Goal: Task Accomplishment & Management: Manage account settings

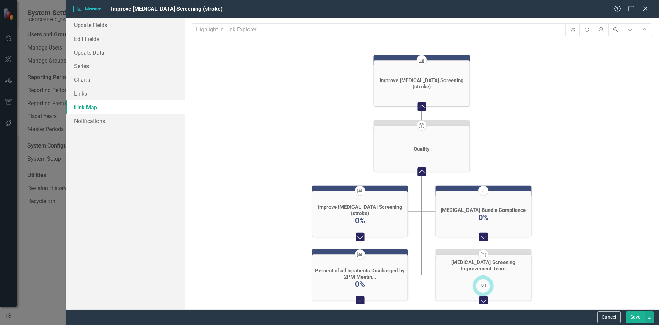
click at [638, 316] on button "Save" at bounding box center [635, 317] width 19 height 12
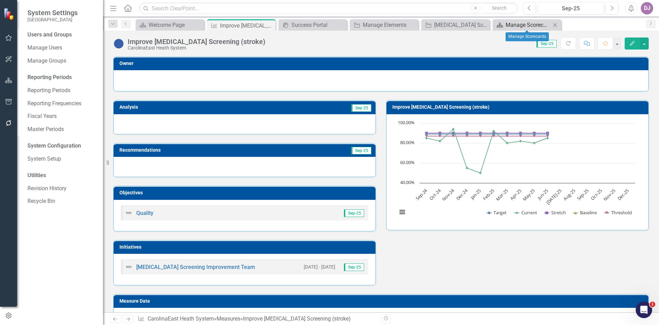
click at [534, 25] on div "Manage Scorecards" at bounding box center [528, 25] width 45 height 9
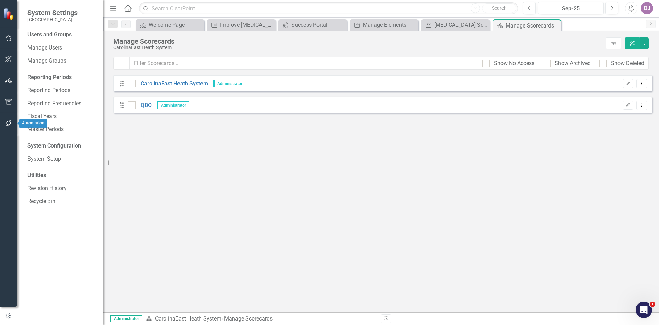
click at [7, 119] on button "button" at bounding box center [8, 123] width 15 height 14
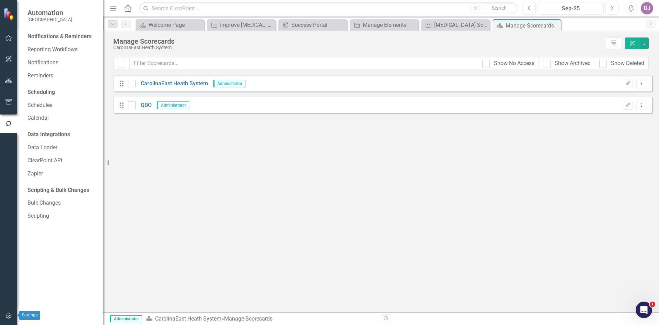
click at [11, 317] on icon "button" at bounding box center [8, 315] width 7 height 5
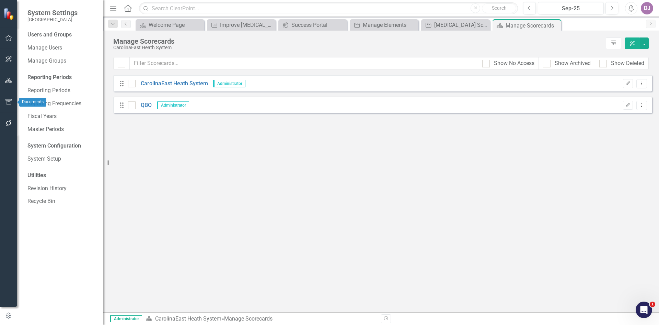
click at [9, 78] on icon "button" at bounding box center [8, 80] width 7 height 5
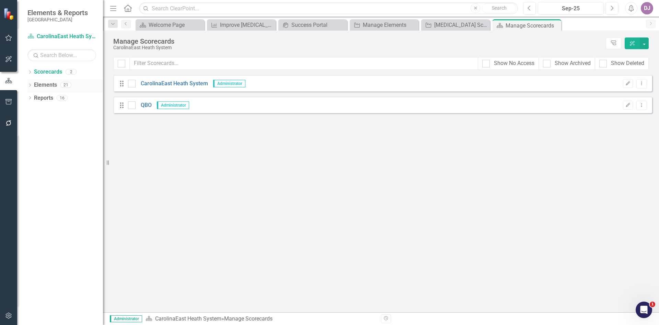
click at [31, 85] on icon "Dropdown" at bounding box center [29, 86] width 5 height 4
click at [30, 162] on icon "Dropdown" at bounding box center [29, 164] width 5 height 4
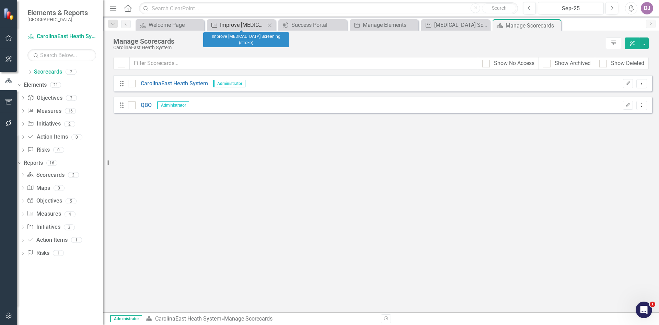
click at [233, 28] on div "Improve [MEDICAL_DATA] Screening (stroke)" at bounding box center [242, 25] width 45 height 9
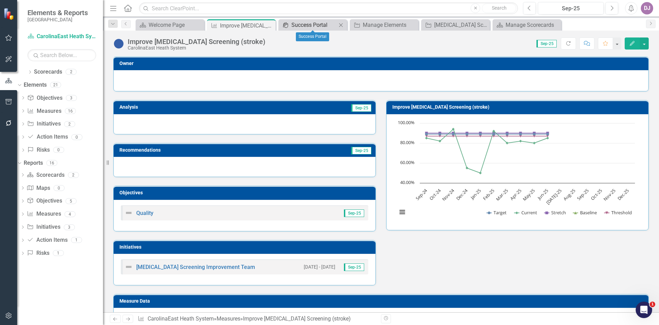
click at [326, 25] on div "Success Portal" at bounding box center [314, 25] width 45 height 9
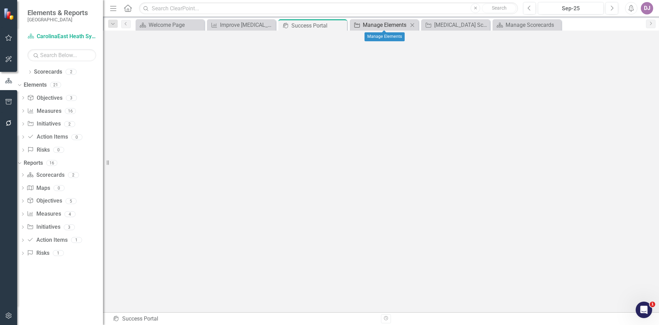
click at [373, 24] on div "Manage Elements" at bounding box center [385, 25] width 45 height 9
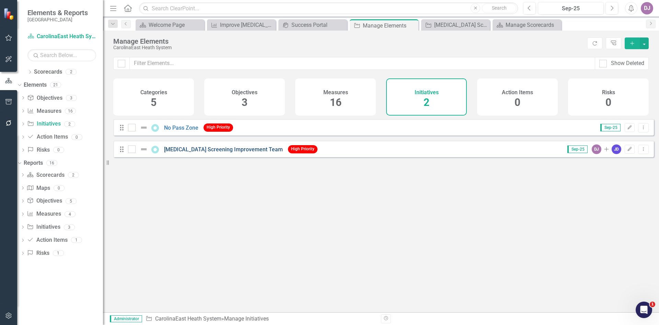
click at [226, 152] on link "[MEDICAL_DATA] Screening Improvement Team" at bounding box center [223, 149] width 119 height 7
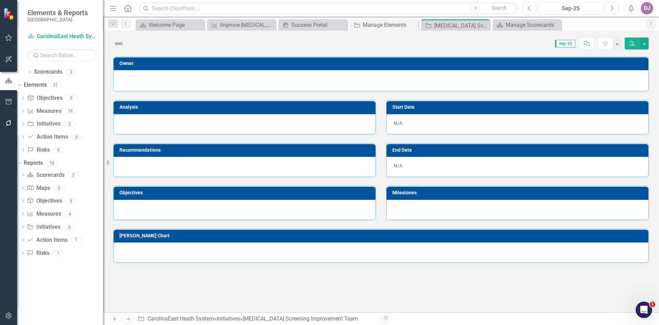
click at [226, 155] on td "Recommendations" at bounding box center [246, 151] width 253 height 10
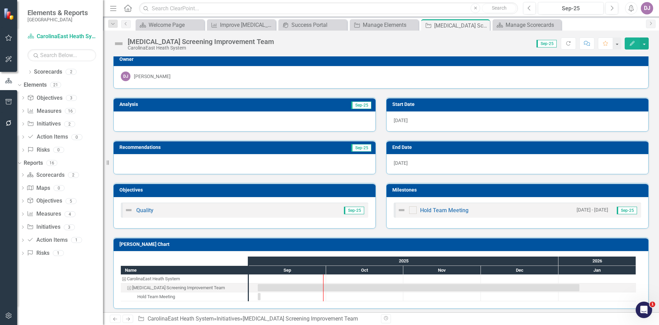
scroll to position [5, 0]
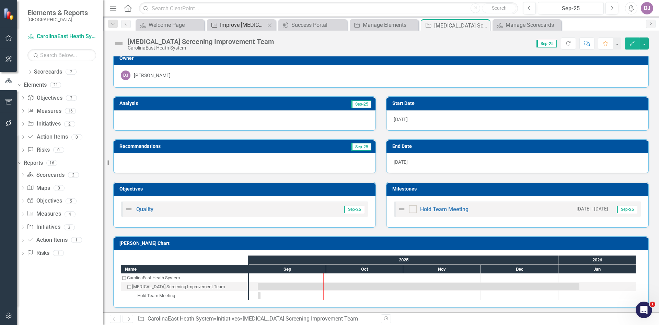
click at [248, 26] on div "Improve [MEDICAL_DATA] Screening (stroke)" at bounding box center [242, 25] width 45 height 9
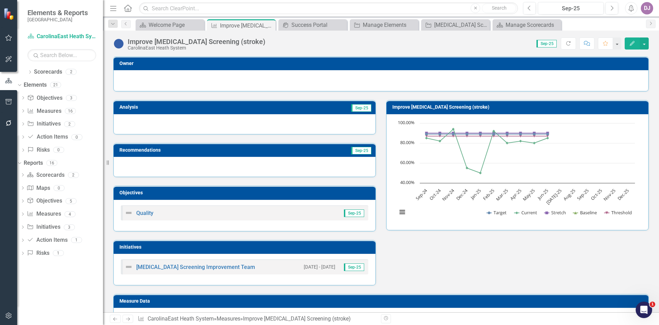
click at [160, 247] on h3 "Initiatives" at bounding box center [246, 246] width 253 height 5
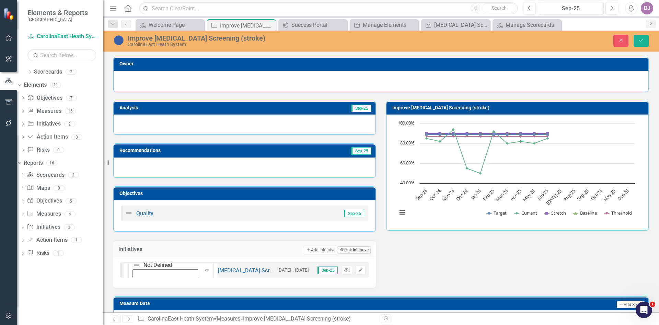
click at [343, 251] on button "Link Tag Link Initiative" at bounding box center [354, 250] width 33 height 8
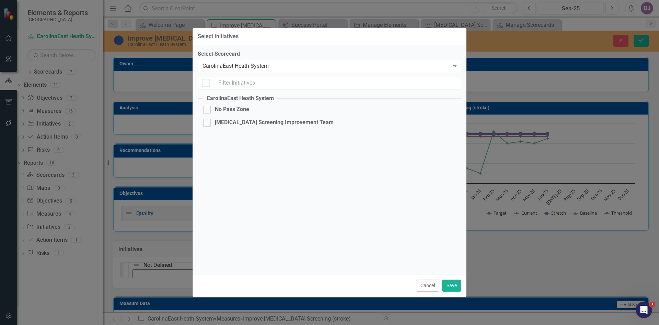
checkbox input "true"
checkbox input "false"
click at [432, 285] on button "Cancel" at bounding box center [427, 285] width 23 height 12
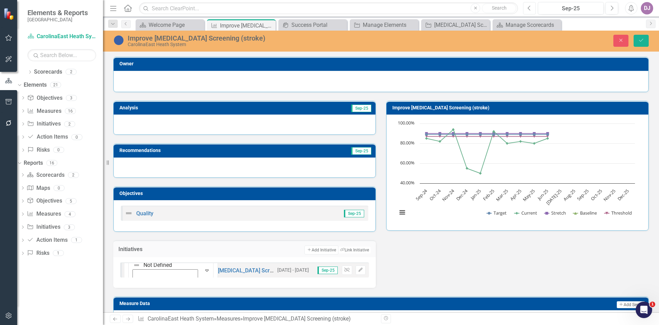
click at [529, 10] on icon "Previous" at bounding box center [530, 8] width 4 height 6
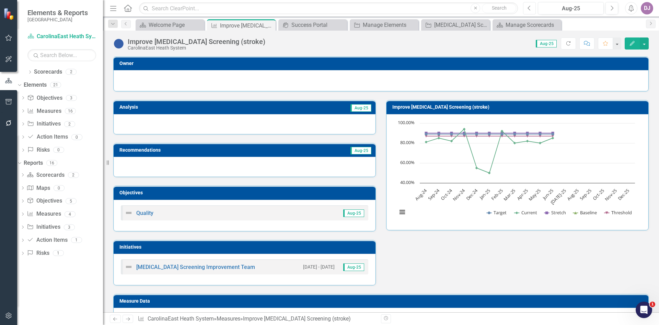
click at [528, 10] on button "Previous" at bounding box center [529, 8] width 13 height 12
click at [25, 187] on icon "Dropdown" at bounding box center [22, 188] width 5 height 4
click at [24, 187] on icon "Dropdown" at bounding box center [22, 187] width 4 height 5
click at [34, 187] on icon "Map" at bounding box center [30, 187] width 7 height 5
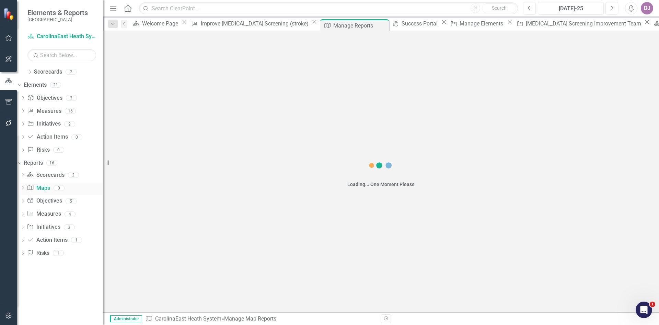
click at [34, 187] on icon "Map" at bounding box center [30, 187] width 7 height 5
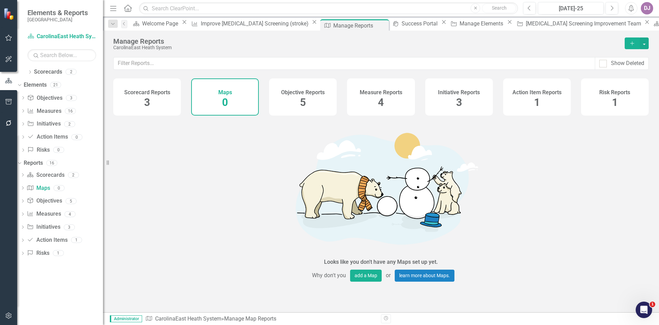
click at [148, 104] on span "3" at bounding box center [147, 102] width 6 height 12
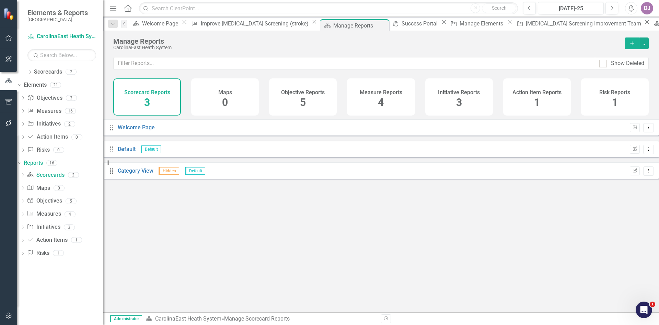
click at [225, 105] on span "0" at bounding box center [225, 102] width 6 height 12
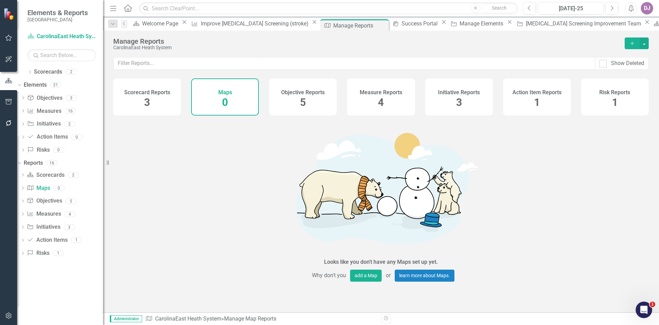
click at [305, 105] on span "5" at bounding box center [303, 102] width 6 height 12
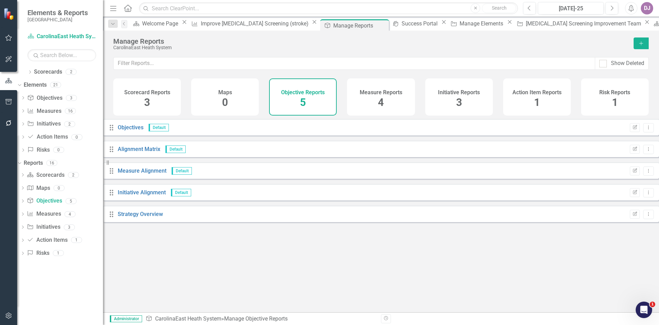
click at [383, 108] on span "4" at bounding box center [381, 102] width 6 height 12
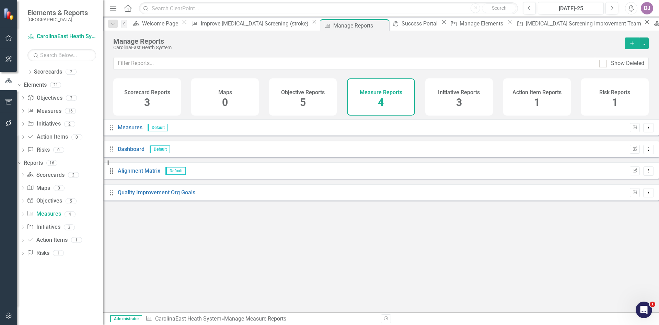
click at [460, 101] on span "3" at bounding box center [459, 102] width 6 height 12
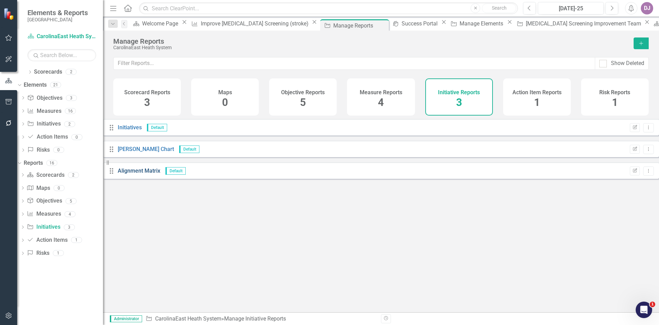
click at [146, 174] on link "Alignment Matrix" at bounding box center [139, 170] width 43 height 7
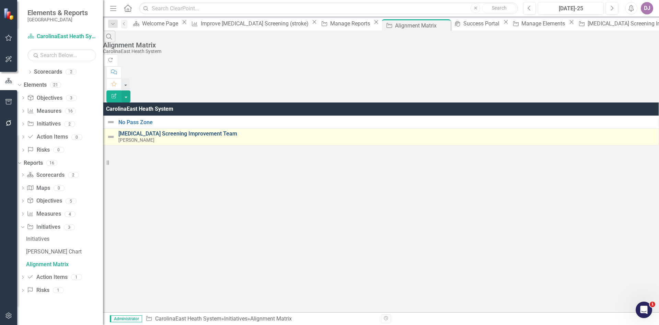
click at [162, 131] on link "[MEDICAL_DATA] Screening Improvement Team" at bounding box center [386, 134] width 537 height 6
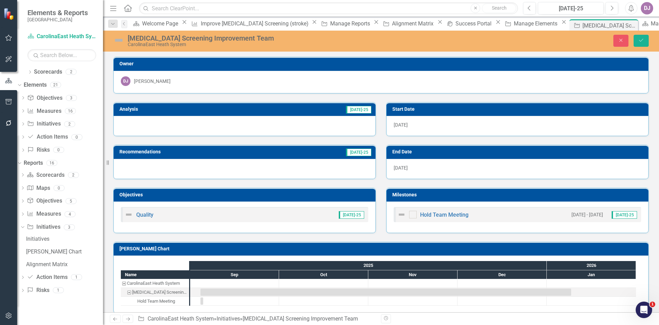
scroll to position [8, 0]
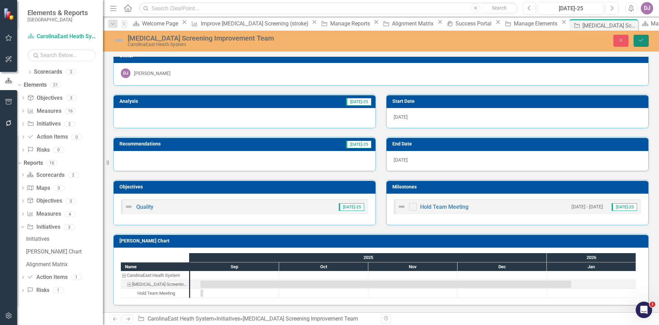
click at [642, 38] on icon "Save" at bounding box center [641, 40] width 6 height 5
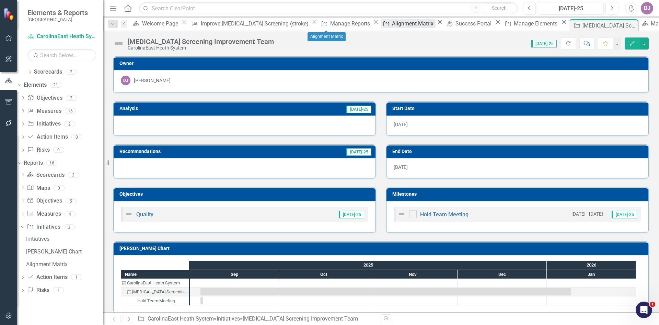
click at [392, 26] on div "Alignment Matrix" at bounding box center [414, 23] width 44 height 9
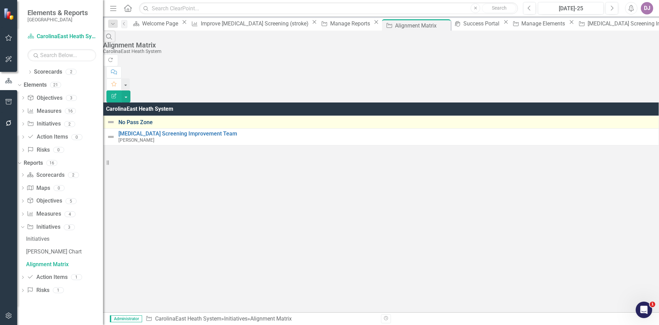
click at [152, 119] on link "No Pass Zone" at bounding box center [386, 122] width 537 height 6
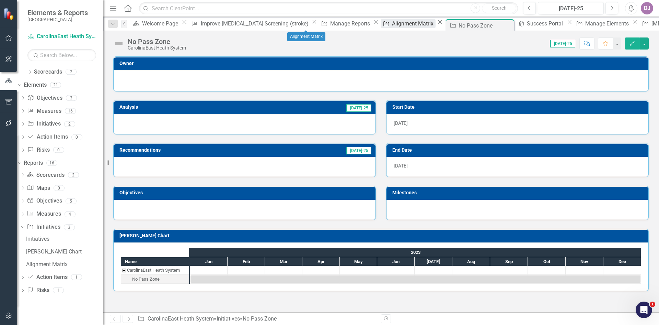
click at [392, 24] on div "Alignment Matrix" at bounding box center [414, 23] width 44 height 9
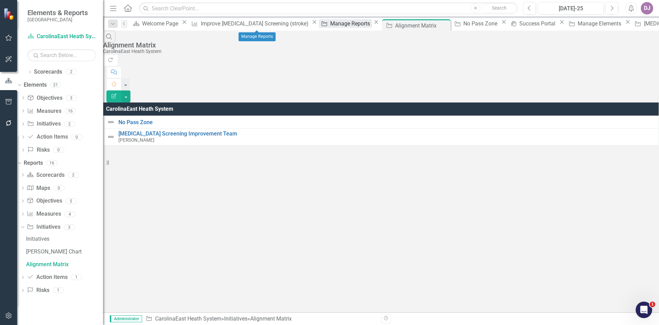
click at [330, 25] on div "Manage Reports" at bounding box center [351, 23] width 42 height 9
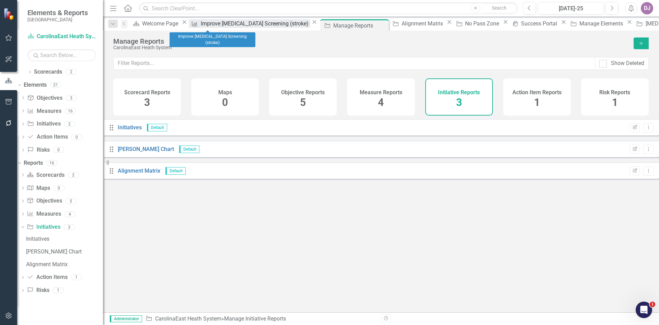
click at [211, 23] on div "Improve [MEDICAL_DATA] Screening (stroke)" at bounding box center [256, 23] width 110 height 9
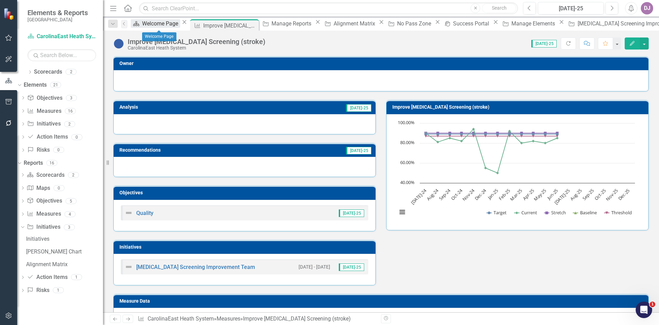
click at [170, 24] on div "Welcome Page" at bounding box center [161, 23] width 38 height 9
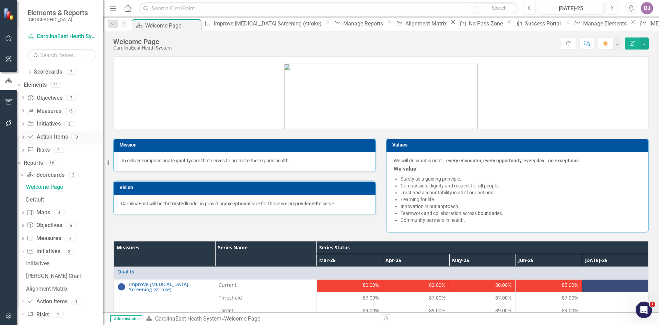
click at [51, 137] on link "Action Item Action Items" at bounding box center [47, 137] width 41 height 8
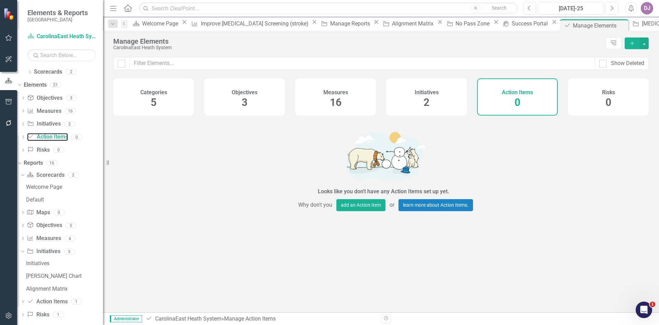
scroll to position [8, 0]
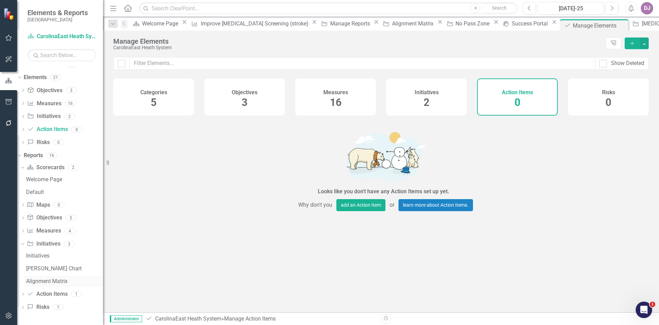
click at [57, 280] on div "Alignment Matrix" at bounding box center [64, 281] width 77 height 6
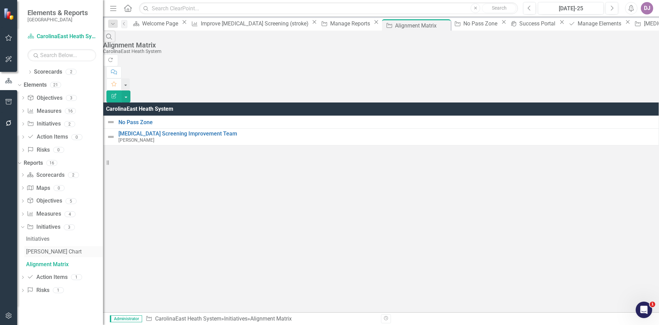
click at [48, 252] on div "[PERSON_NAME] Chart" at bounding box center [64, 251] width 77 height 6
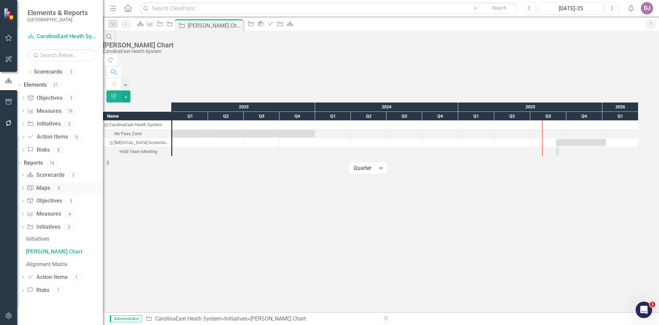
click at [50, 190] on link "Map Maps" at bounding box center [38, 188] width 23 height 8
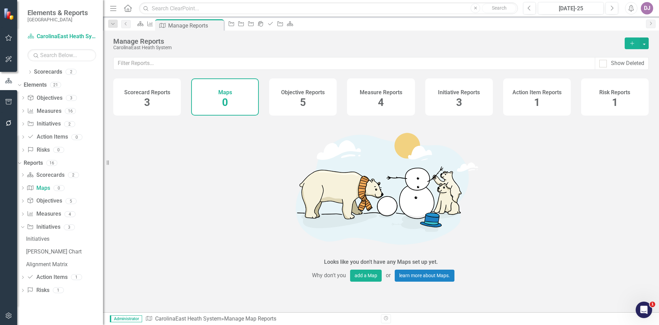
click at [146, 102] on span "3" at bounding box center [147, 102] width 6 height 12
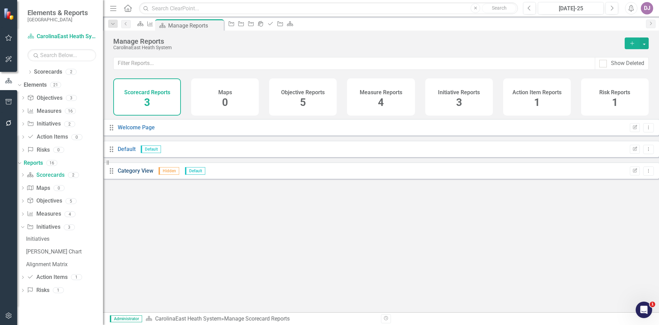
click at [152, 174] on link "Category View" at bounding box center [136, 170] width 36 height 7
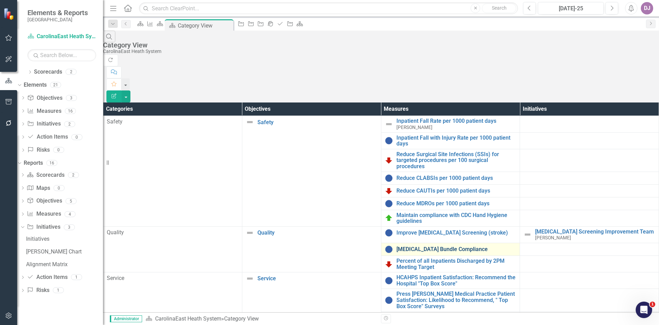
click at [416, 246] on link "[MEDICAL_DATA] Bundle Compliance" at bounding box center [457, 249] width 120 height 6
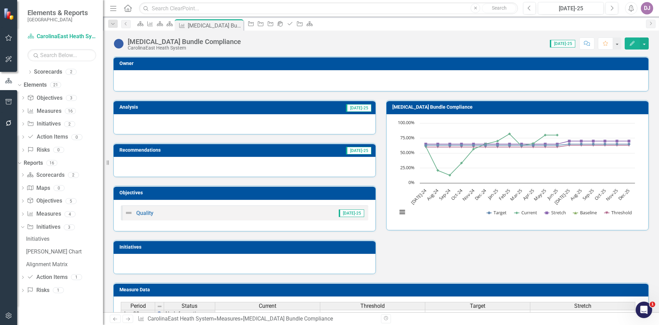
click at [181, 80] on div at bounding box center [381, 80] width 521 height 8
click at [632, 44] on icon "Edit" at bounding box center [633, 43] width 6 height 5
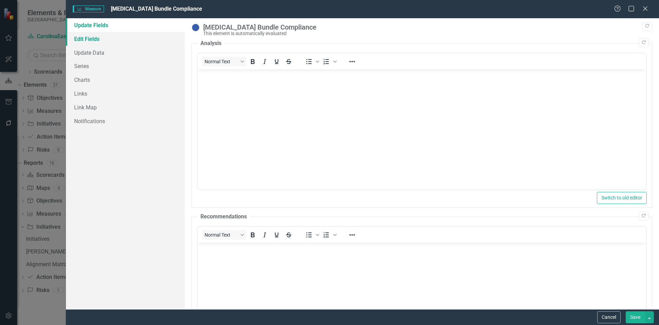
click at [94, 40] on link "Edit Fields" at bounding box center [125, 39] width 119 height 14
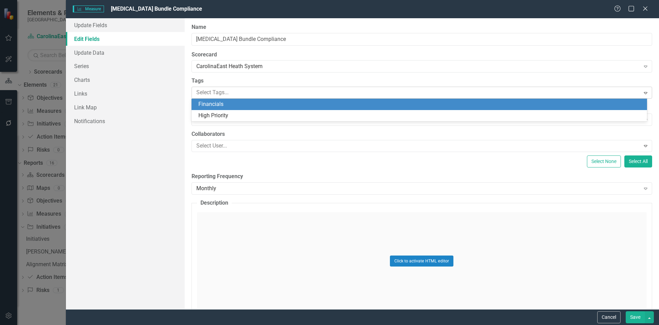
click at [223, 92] on div at bounding box center [417, 92] width 447 height 9
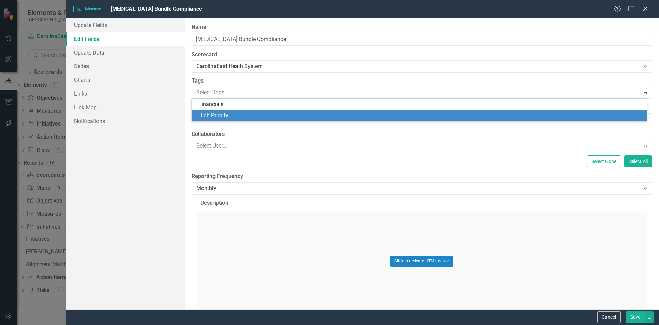
click at [225, 115] on span "High Priority" at bounding box center [214, 115] width 30 height 7
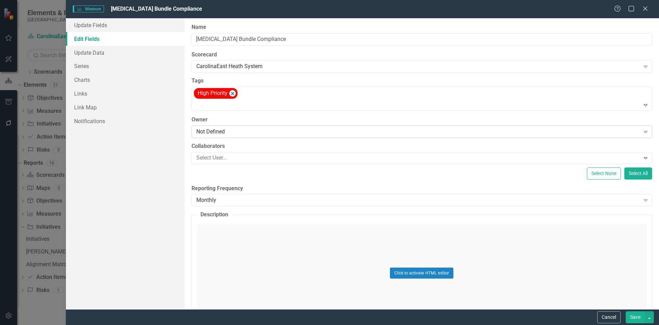
click at [224, 134] on div "Not Defined" at bounding box center [418, 131] width 444 height 8
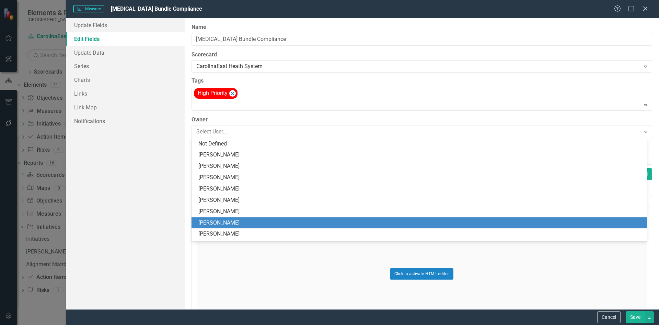
click at [224, 220] on div "[PERSON_NAME]" at bounding box center [421, 223] width 445 height 8
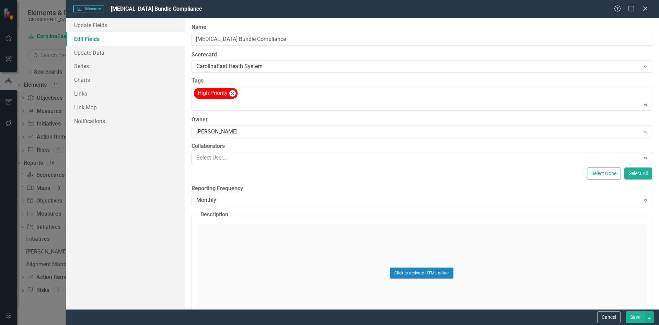
click at [643, 160] on icon "Expand" at bounding box center [646, 157] width 7 height 5
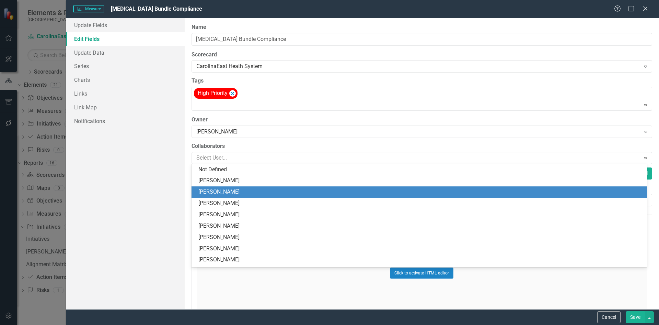
click at [222, 193] on div "[PERSON_NAME]" at bounding box center [421, 192] width 445 height 8
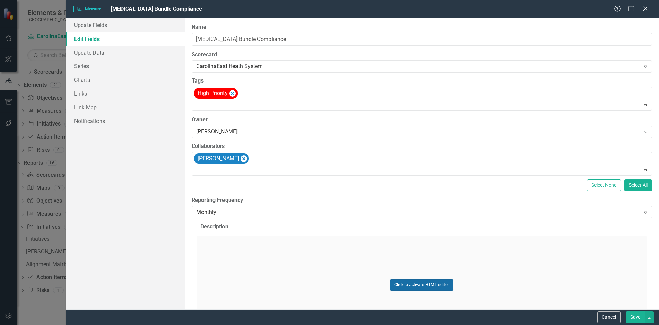
click at [416, 284] on button "Click to activate HTML editor" at bounding box center [422, 284] width 64 height 11
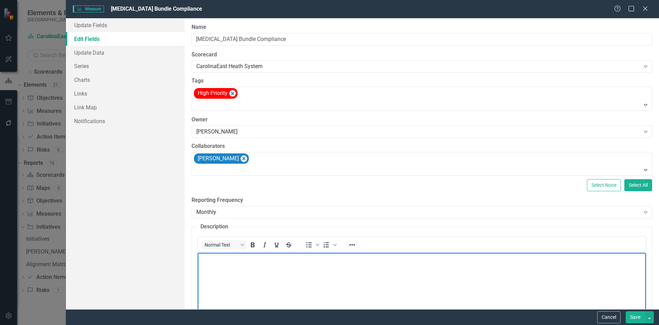
click at [258, 268] on body "Rich Text Area. Press ALT-0 for help." at bounding box center [421, 303] width 449 height 103
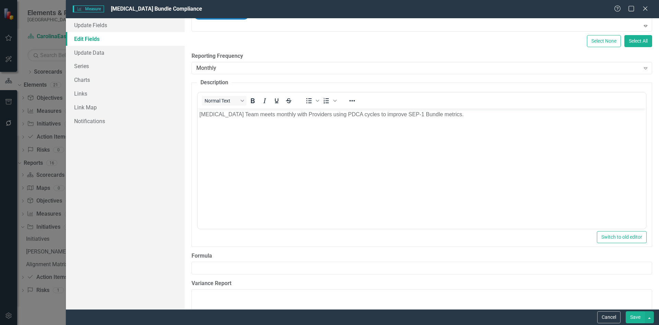
scroll to position [217, 0]
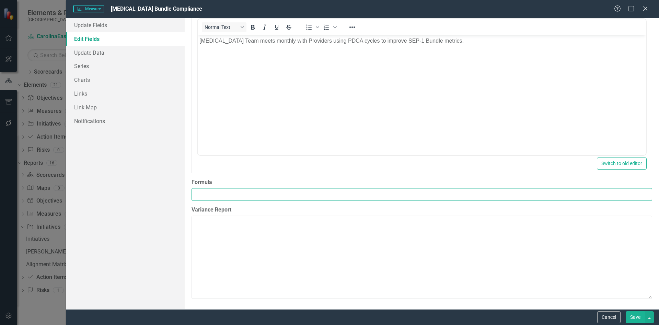
click at [636, 196] on input "Formula" at bounding box center [422, 194] width 461 height 13
click at [643, 194] on input "Formula" at bounding box center [422, 194] width 461 height 13
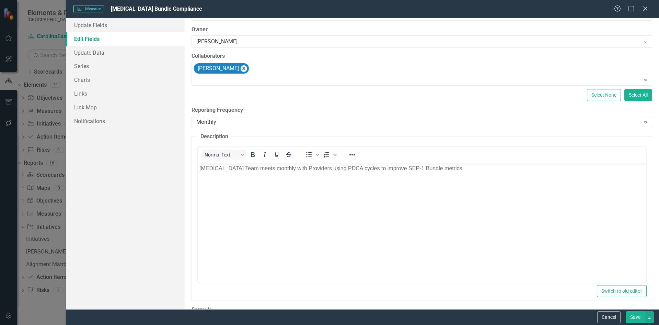
scroll to position [0, 0]
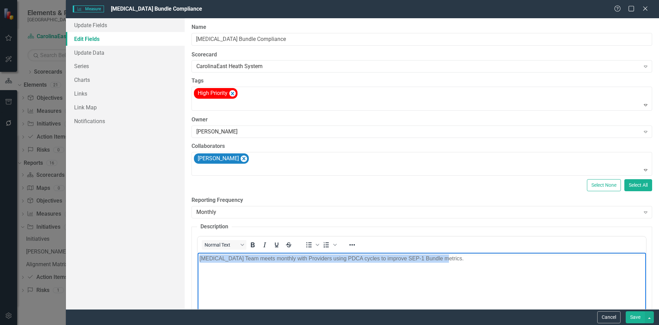
drag, startPoint x: 441, startPoint y: 259, endPoint x: 199, endPoint y: 282, distance: 243.6
click at [199, 282] on body "[MEDICAL_DATA] Team meets monthly with Providers using PDCA cycles to improve S…" at bounding box center [421, 303] width 449 height 103
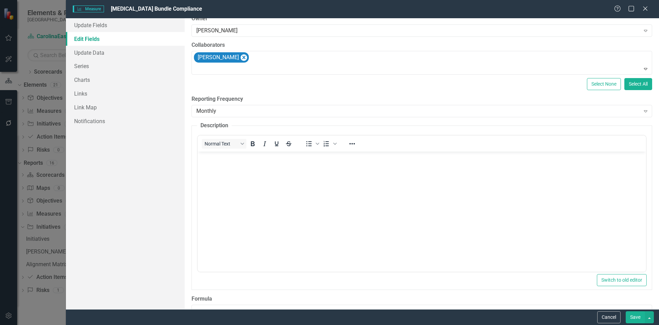
scroll to position [217, 0]
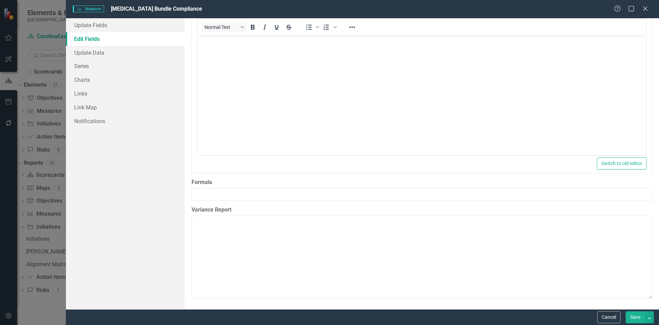
click at [635, 316] on button "Save" at bounding box center [635, 317] width 19 height 12
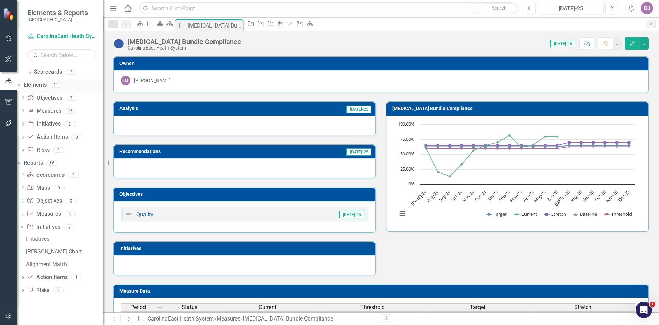
click at [47, 85] on link "Elements" at bounding box center [35, 85] width 23 height 8
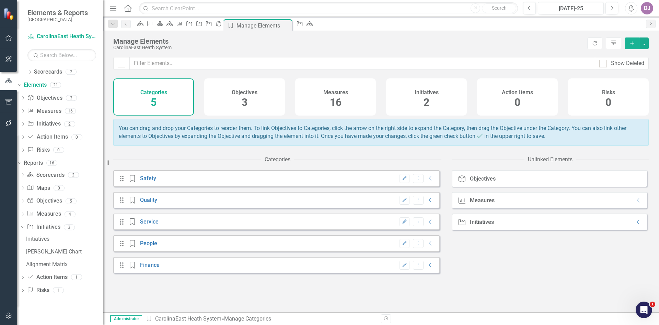
click at [428, 106] on span "2" at bounding box center [427, 102] width 6 height 12
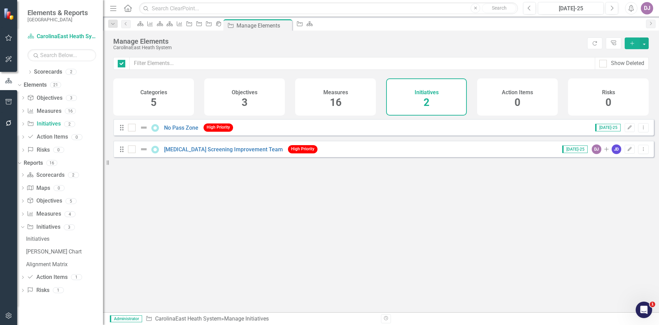
checkbox input "false"
click at [632, 45] on icon "Add" at bounding box center [633, 43] width 6 height 5
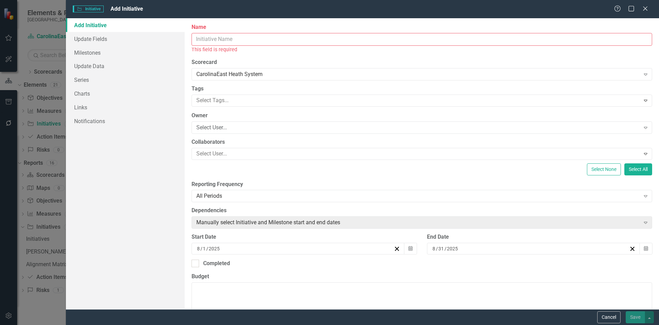
click at [200, 36] on input "Name" at bounding box center [422, 39] width 461 height 13
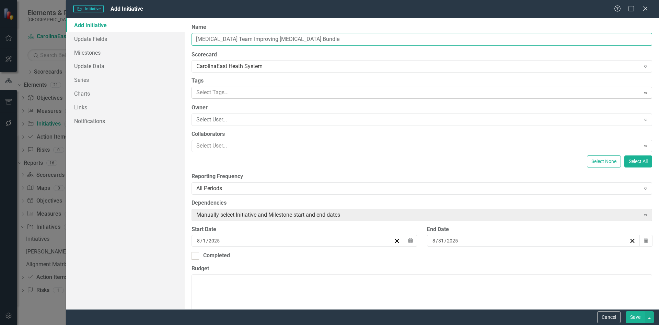
type input "[MEDICAL_DATA] Team Improving [MEDICAL_DATA] Bundle"
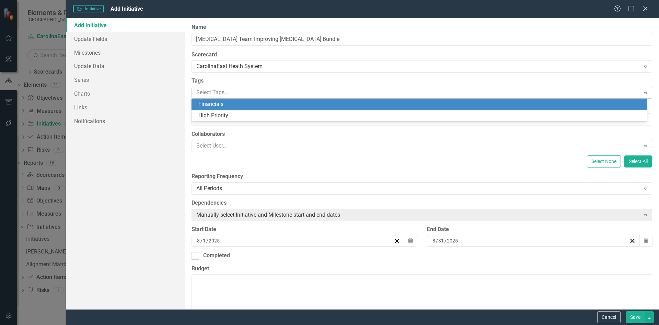
click at [216, 92] on div at bounding box center [417, 92] width 447 height 9
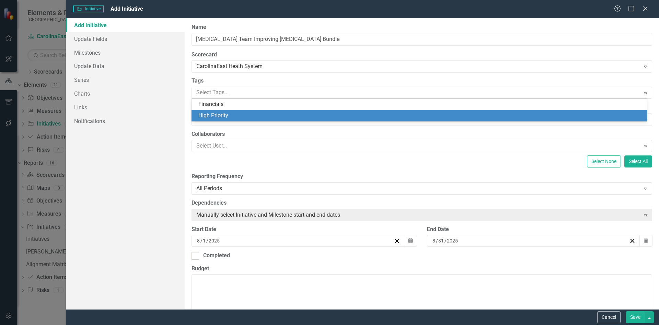
click at [220, 116] on span "High Priority" at bounding box center [214, 115] width 30 height 7
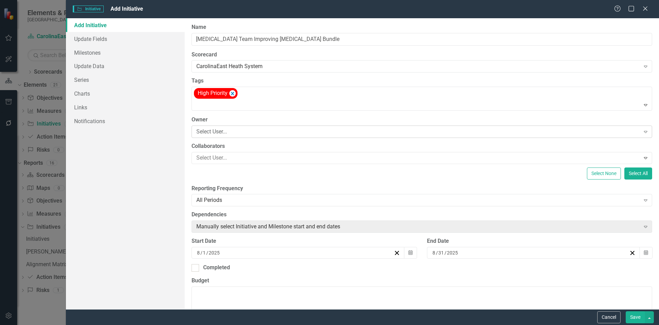
click at [221, 132] on div "Select User..." at bounding box center [418, 131] width 444 height 8
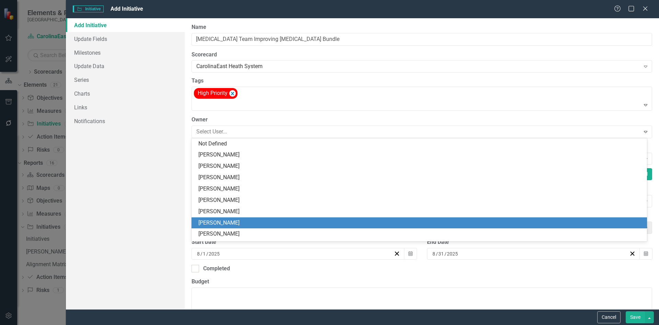
click at [218, 219] on div "[PERSON_NAME]" at bounding box center [421, 223] width 445 height 8
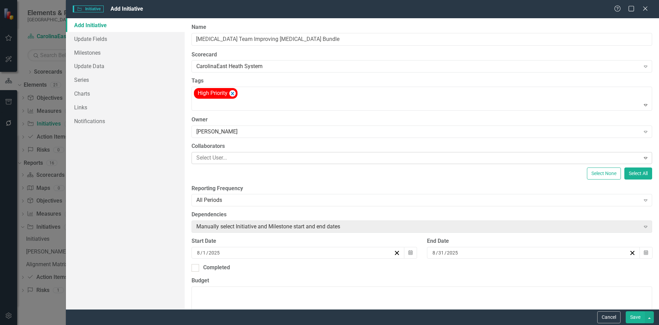
click at [222, 158] on div at bounding box center [417, 157] width 447 height 9
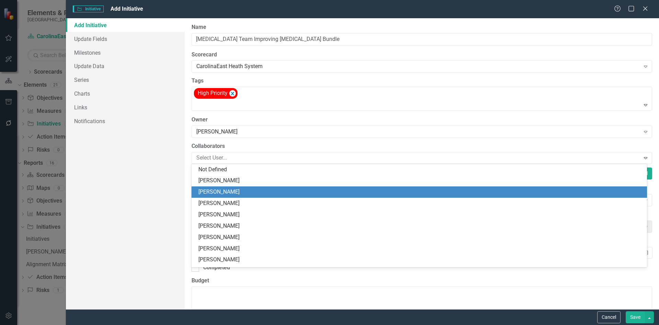
click at [216, 193] on div "[PERSON_NAME]" at bounding box center [421, 192] width 445 height 8
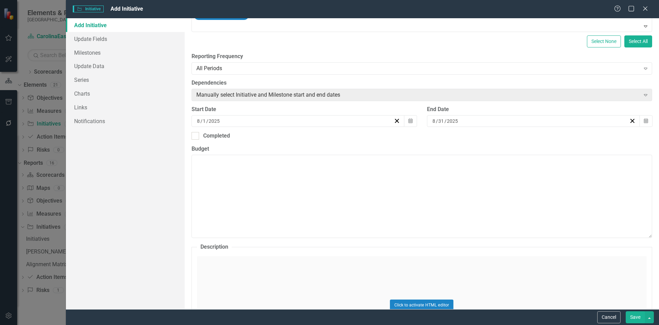
scroll to position [145, 0]
click at [644, 121] on icon "button" at bounding box center [646, 119] width 4 height 5
click at [547, 137] on button "»" at bounding box center [539, 133] width 15 height 15
click at [532, 139] on button "›" at bounding box center [524, 133] width 15 height 15
click at [458, 136] on button "‹" at bounding box center [450, 133] width 15 height 15
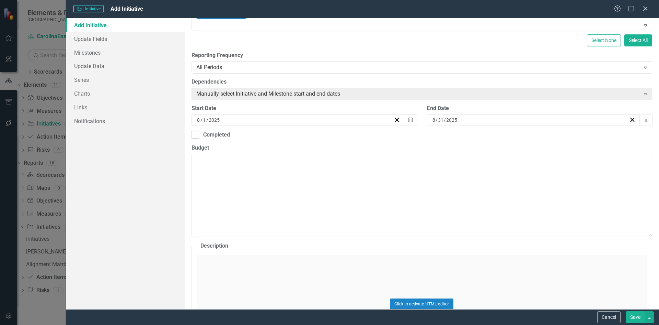
click at [443, 136] on button "«" at bounding box center [435, 133] width 15 height 15
click at [532, 136] on button "›" at bounding box center [524, 133] width 15 height 15
click at [524, 208] on abbr "31" at bounding box center [521, 205] width 5 height 5
click at [248, 171] on textarea "Budget" at bounding box center [422, 195] width 461 height 83
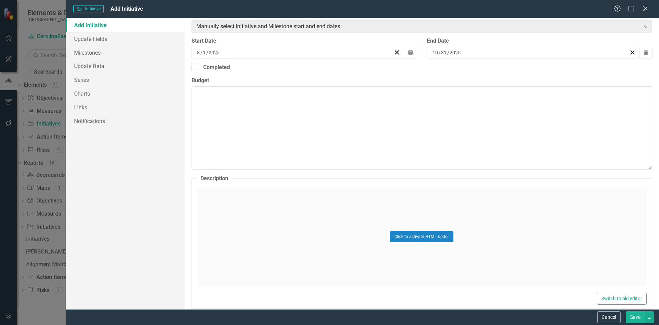
scroll to position [239, 0]
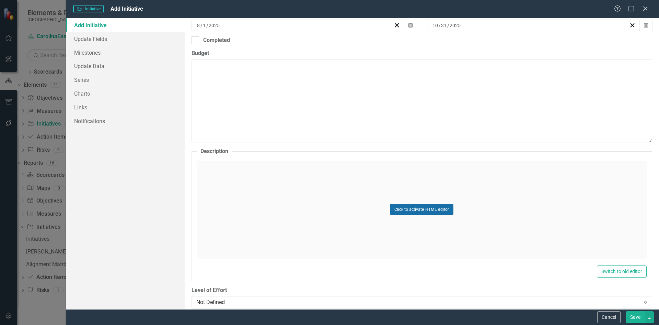
click at [419, 210] on button "Click to activate HTML editor" at bounding box center [422, 209] width 64 height 11
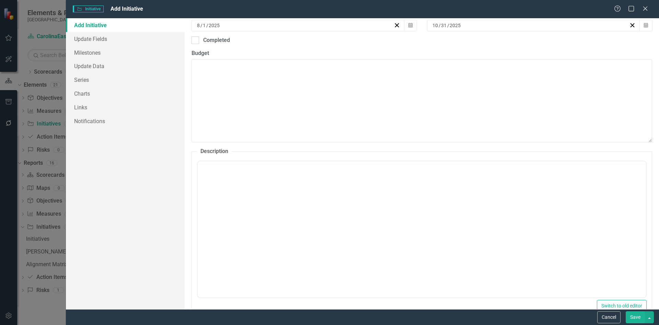
scroll to position [0, 0]
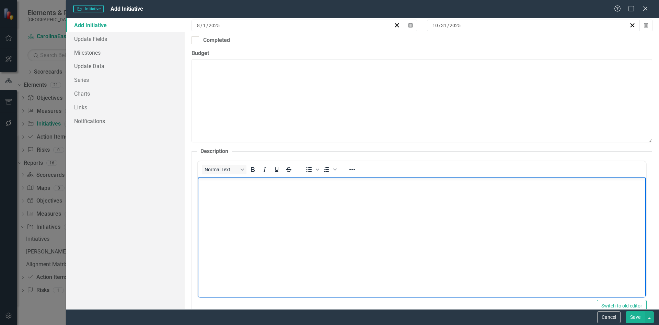
click at [379, 206] on body "Rich Text Area. Press ALT-0 for help." at bounding box center [421, 228] width 449 height 103
click at [241, 184] on p "Improve Epic aligment with Sep-1 bundle; adoption of smart phrases and use of o…" at bounding box center [421, 183] width 445 height 8
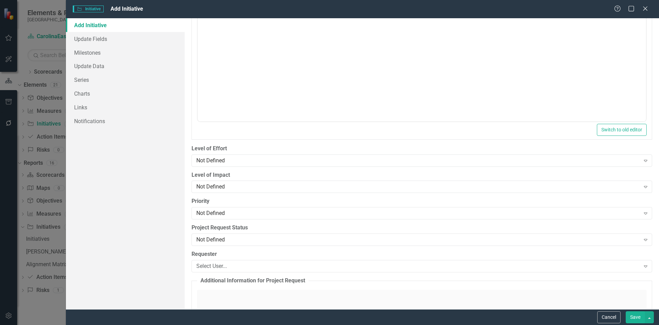
scroll to position [467, 0]
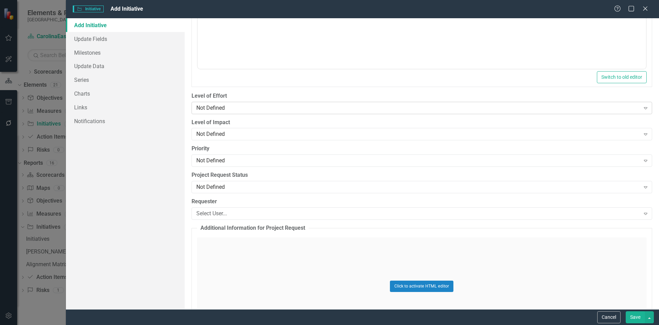
click at [643, 110] on icon "Expand" at bounding box center [646, 107] width 7 height 5
click at [216, 132] on div "Not Defined" at bounding box center [418, 134] width 444 height 8
click at [215, 161] on div "Not Defined" at bounding box center [418, 161] width 444 height 8
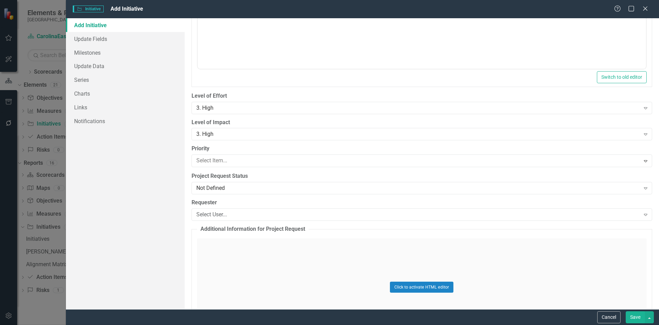
drag, startPoint x: 216, startPoint y: 204, endPoint x: 215, endPoint y: 200, distance: 4.2
click at [218, 188] on div "Not Defined" at bounding box center [418, 187] width 444 height 8
click at [215, 216] on div "Select User..." at bounding box center [418, 214] width 444 height 8
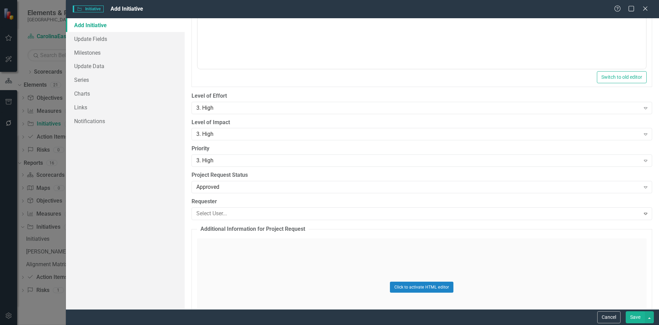
click at [165, 238] on div "Add Initiative Update Fields Milestones Update Data Series Charts Links Notific…" at bounding box center [125, 163] width 119 height 291
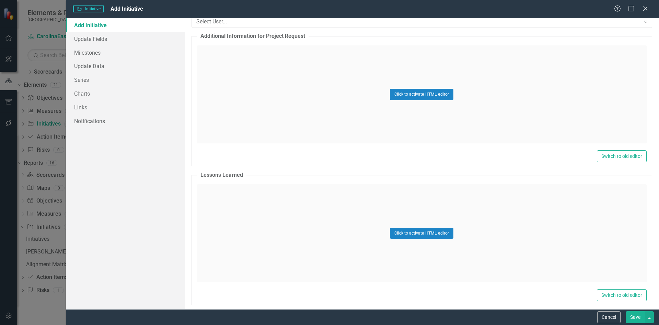
scroll to position [692, 0]
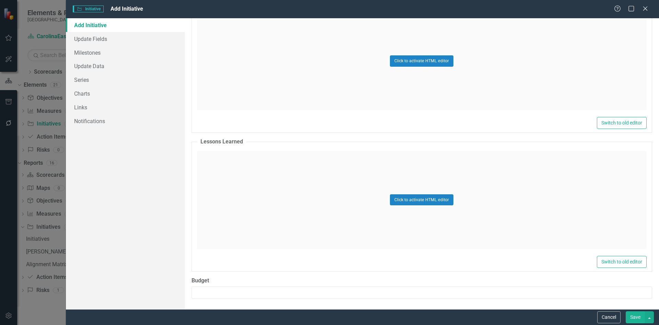
click at [638, 320] on button "Save" at bounding box center [635, 317] width 19 height 12
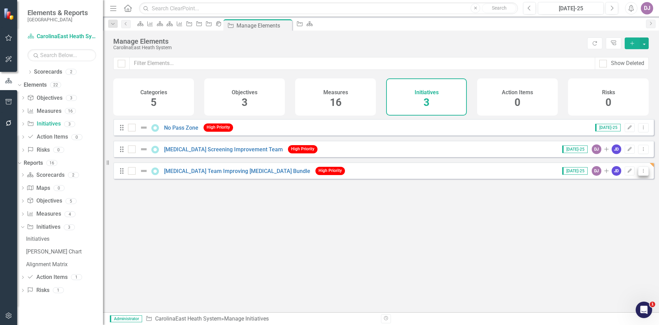
click at [641, 173] on icon "Dropdown Menu" at bounding box center [644, 170] width 6 height 4
click at [61, 109] on link "Measure Measures" at bounding box center [44, 111] width 34 height 8
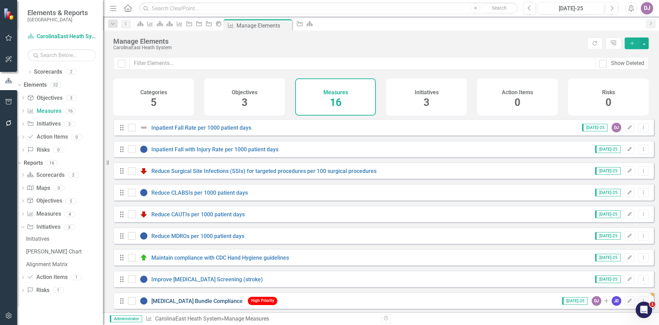
click at [193, 304] on link "[MEDICAL_DATA] Bundle Compliance" at bounding box center [196, 300] width 91 height 7
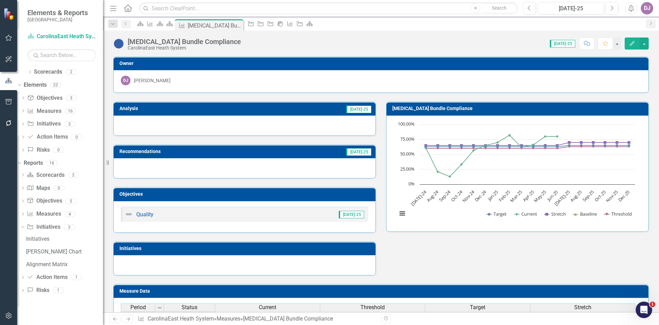
click at [183, 247] on h3 "Initiatives" at bounding box center [246, 248] width 253 height 5
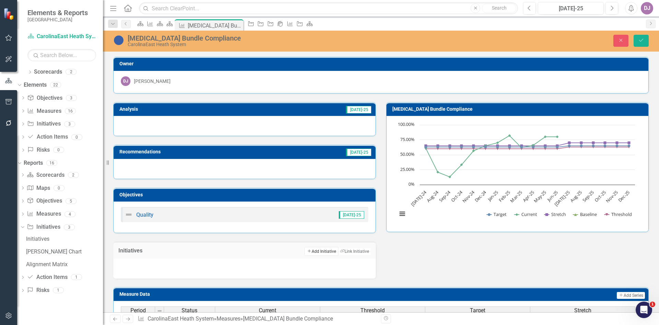
click at [313, 253] on button "Add Add Initiative" at bounding box center [322, 251] width 34 height 9
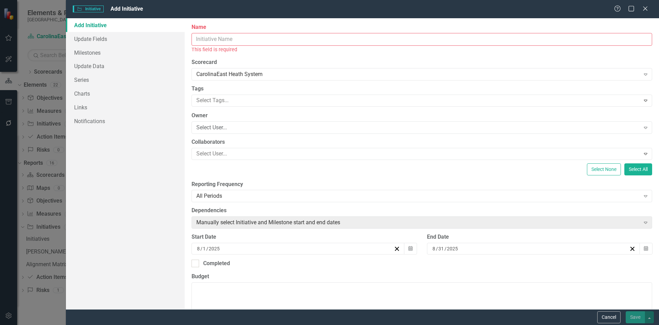
click at [24, 168] on div "Initiative Initiative Add Initiative Help Maximize Close Add Initiative Update …" at bounding box center [329, 162] width 659 height 325
click at [648, 11] on icon "Close" at bounding box center [645, 8] width 9 height 7
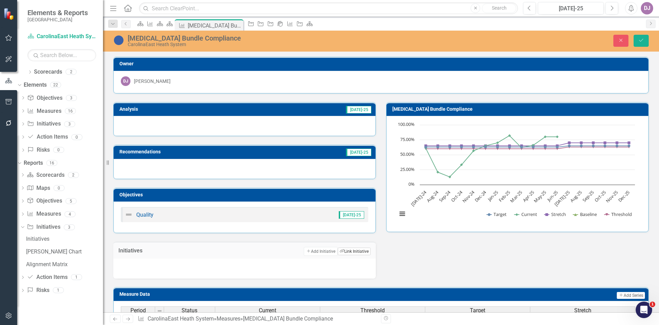
click at [350, 252] on button "Link Tag Link Initiative" at bounding box center [354, 251] width 33 height 8
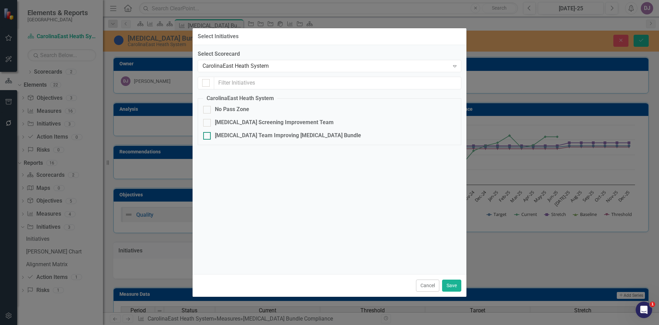
click at [211, 137] on div at bounding box center [207, 136] width 8 height 8
click at [208, 136] on input "[MEDICAL_DATA] Team Improving [MEDICAL_DATA] Bundle" at bounding box center [205, 134] width 4 height 4
checkbox input "true"
click at [455, 284] on button "Save" at bounding box center [451, 285] width 19 height 12
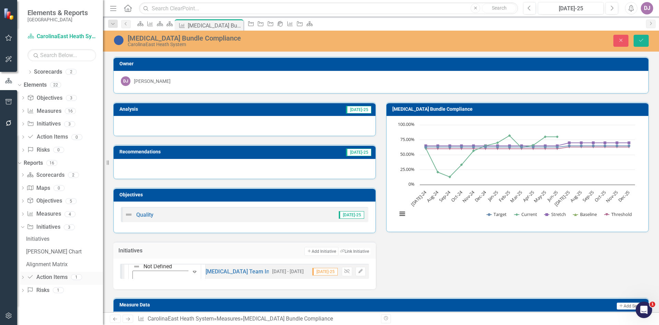
click at [62, 278] on link "Action Item Action Items" at bounding box center [47, 277] width 41 height 8
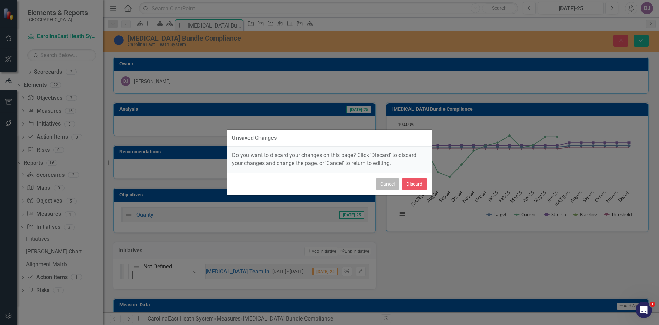
click at [389, 185] on button "Cancel" at bounding box center [387, 184] width 23 height 12
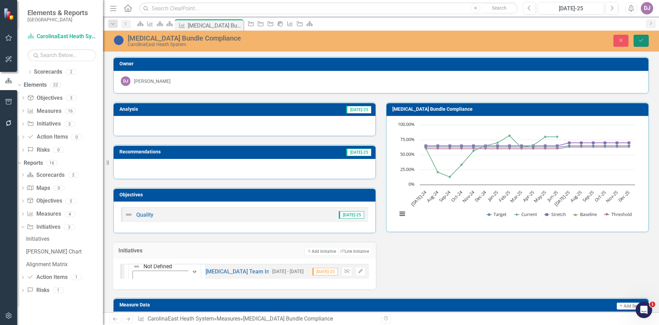
click at [640, 40] on icon "Save" at bounding box center [641, 40] width 6 height 5
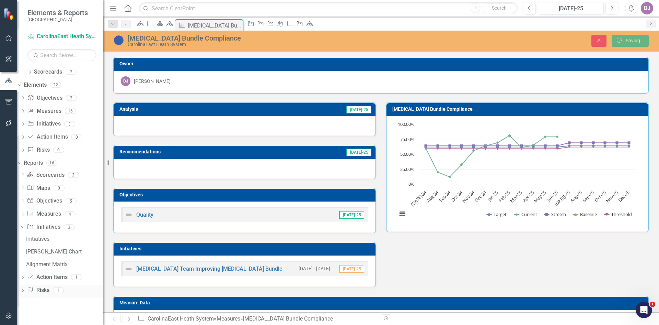
click at [48, 290] on link "Risk Risks" at bounding box center [38, 290] width 22 height 8
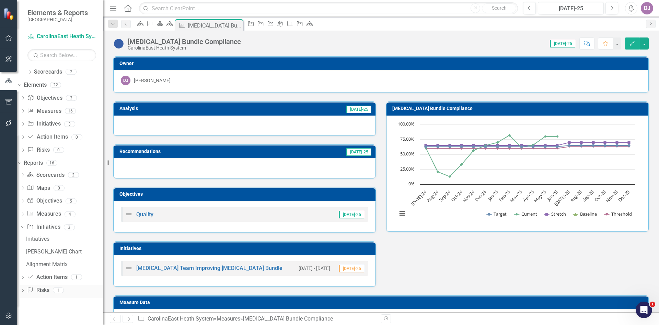
click at [49, 291] on link "Risk Risks" at bounding box center [38, 290] width 22 height 8
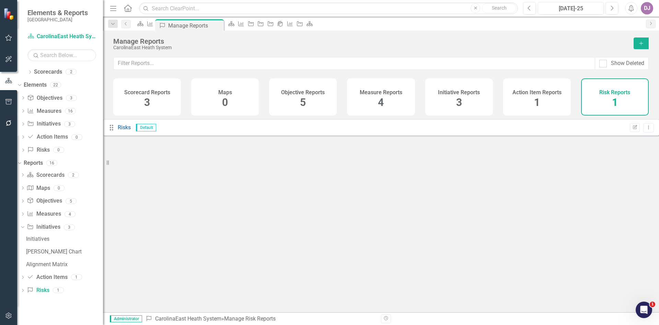
click at [615, 104] on span "1" at bounding box center [615, 102] width 6 height 12
click at [49, 290] on link "Risk Risks" at bounding box center [38, 290] width 22 height 8
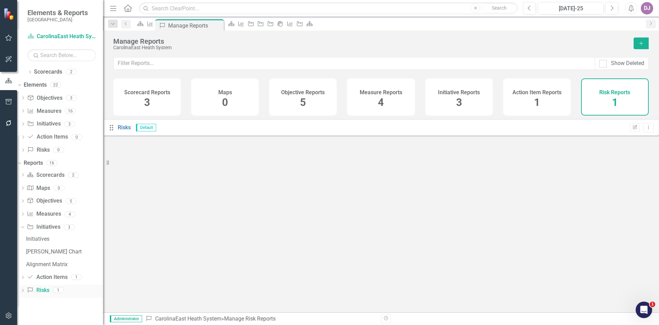
click at [49, 290] on link "Risk Risks" at bounding box center [38, 290] width 22 height 8
click at [131, 131] on link "Risks" at bounding box center [124, 127] width 13 height 7
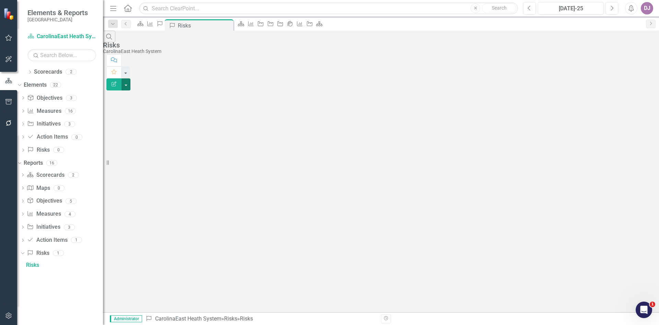
click at [131, 78] on button "button" at bounding box center [126, 84] width 9 height 12
click at [631, 58] on link "Edit Report Edit Report" at bounding box center [622, 56] width 54 height 13
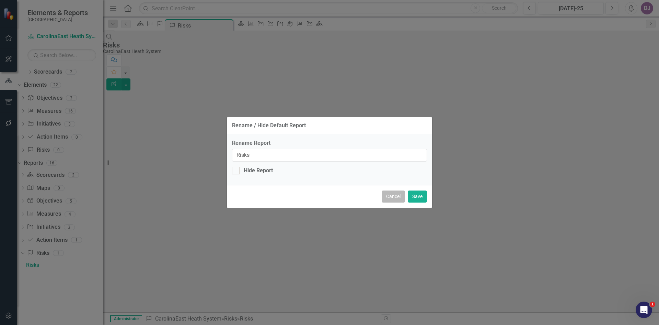
click at [392, 197] on button "Cancel" at bounding box center [393, 196] width 23 height 12
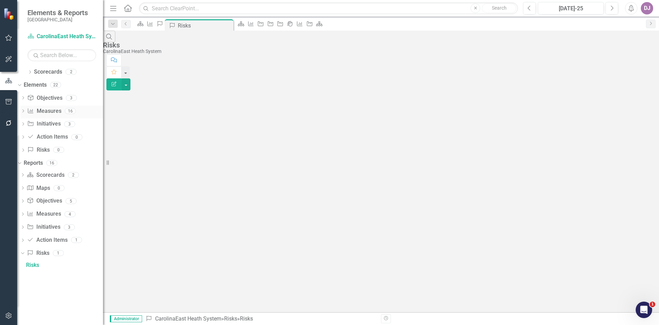
click at [59, 111] on link "Measure Measures" at bounding box center [44, 111] width 34 height 8
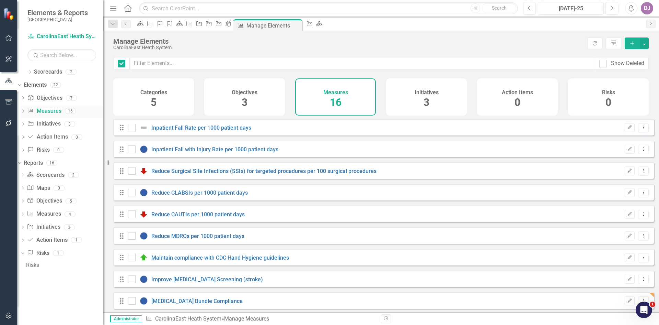
checkbox input "false"
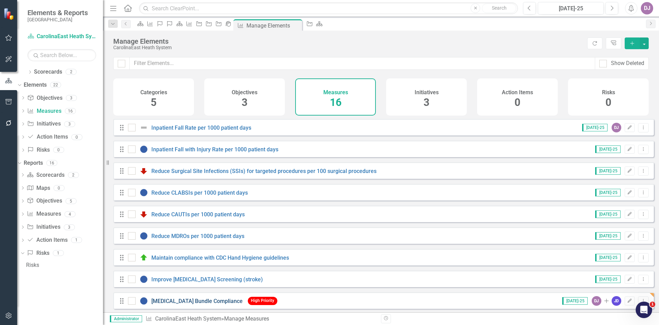
click at [190, 304] on link "[MEDICAL_DATA] Bundle Compliance" at bounding box center [196, 300] width 91 height 7
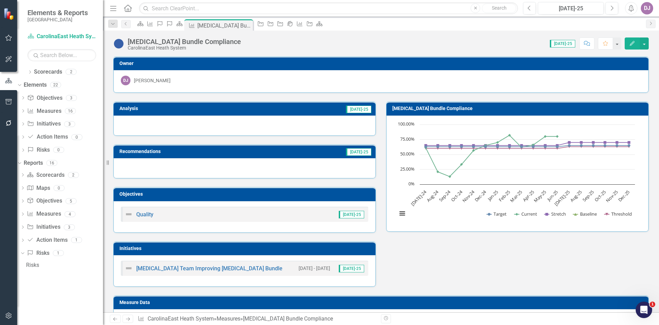
click at [132, 150] on h3 "Recommendations" at bounding box center [197, 151] width 155 height 5
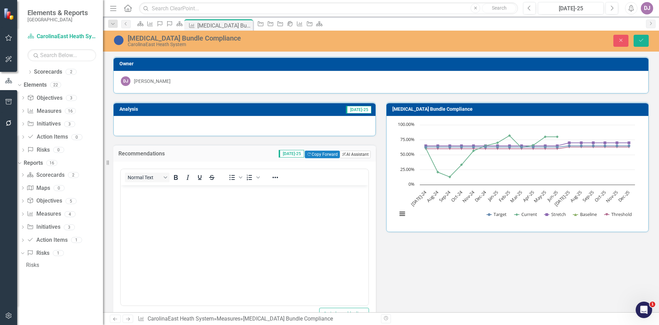
click at [347, 154] on button "ClearPoint AI AI Assistant" at bounding box center [355, 154] width 31 height 8
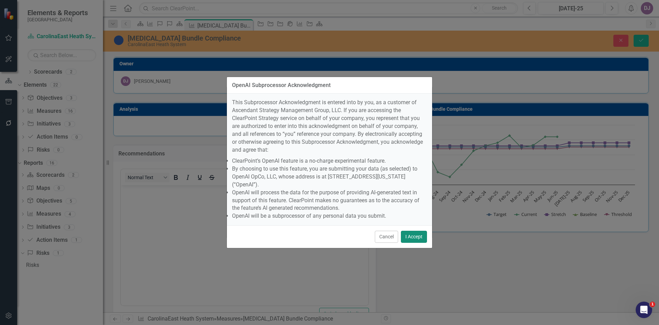
click at [416, 230] on button "I Accept" at bounding box center [414, 236] width 26 height 12
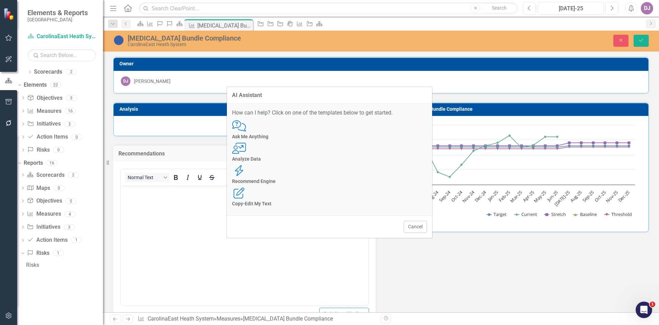
click at [307, 161] on div "Analyze Data" at bounding box center [329, 158] width 195 height 5
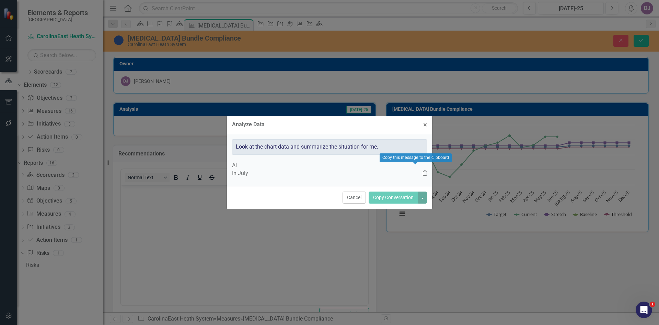
click at [423, 170] on icon "Clipboard" at bounding box center [425, 172] width 4 height 5
click at [271, 169] on p "In July" at bounding box center [327, 173] width 191 height 8
click at [265, 169] on p "In July" at bounding box center [327, 173] width 191 height 8
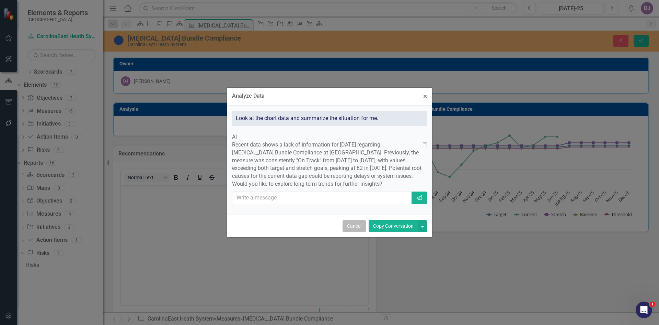
click at [355, 232] on button "Cancel" at bounding box center [354, 226] width 23 height 12
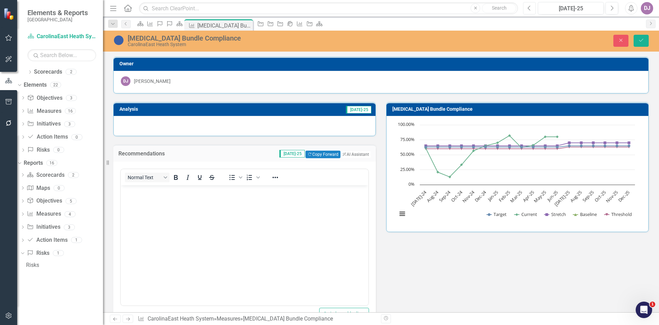
click at [529, 10] on icon "Previous" at bounding box center [530, 8] width 4 height 6
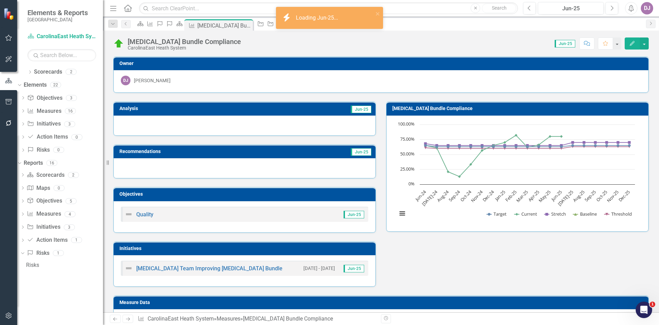
click at [222, 149] on h3 "Recommendations" at bounding box center [203, 151] width 167 height 5
click at [221, 149] on h3 "Recommendations" at bounding box center [203, 151] width 167 height 5
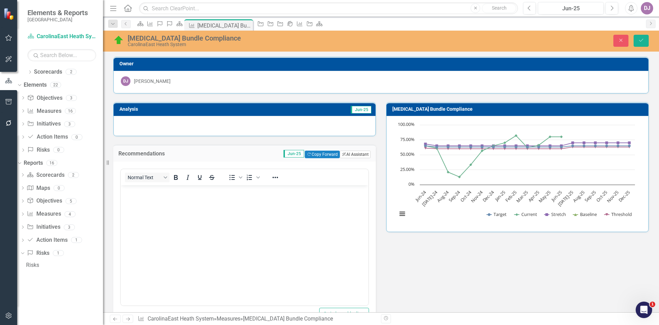
click at [345, 154] on button "ClearPoint AI AI Assistant" at bounding box center [355, 154] width 31 height 8
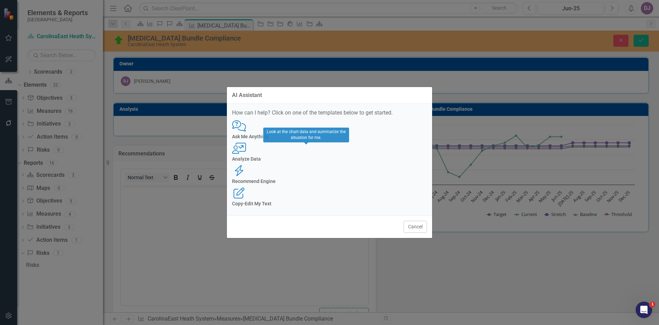
click at [313, 161] on div "Analyze Data" at bounding box center [329, 158] width 195 height 5
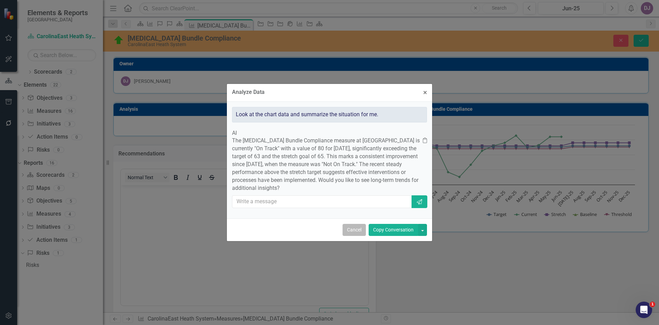
drag, startPoint x: 355, startPoint y: 235, endPoint x: 229, endPoint y: 50, distance: 223.9
click at [355, 235] on button "Cancel" at bounding box center [354, 230] width 23 height 12
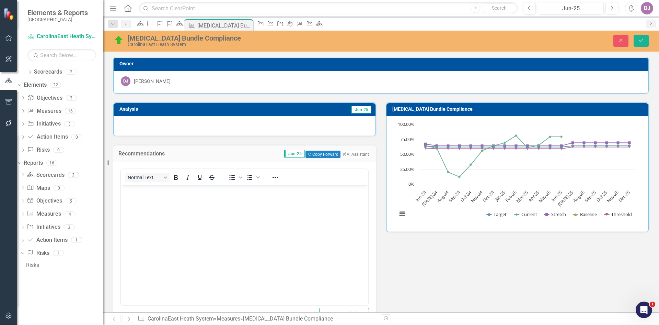
click at [206, 110] on h3 "Analysis" at bounding box center [179, 108] width 118 height 5
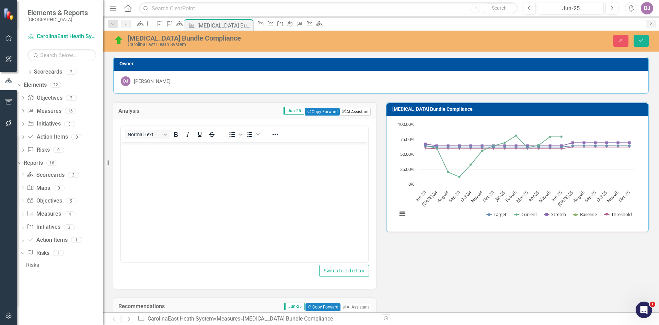
click at [346, 113] on button "ClearPoint AI AI Assistant" at bounding box center [355, 112] width 31 height 8
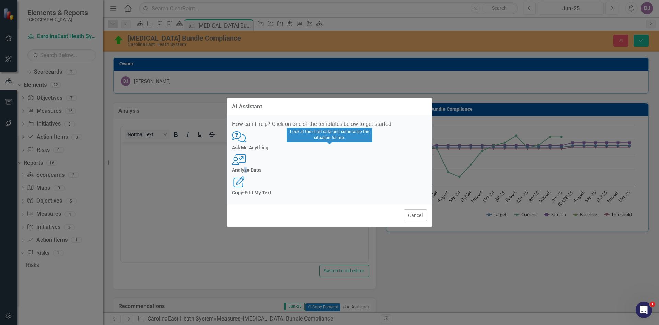
click at [329, 173] on div "User with Chart Analyze Data" at bounding box center [329, 163] width 195 height 19
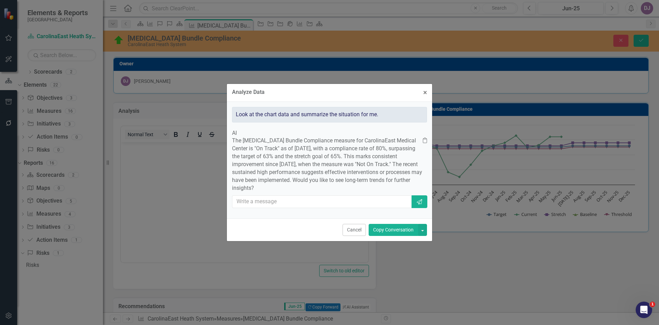
click at [381, 236] on button "Copy Conversation" at bounding box center [393, 230] width 49 height 12
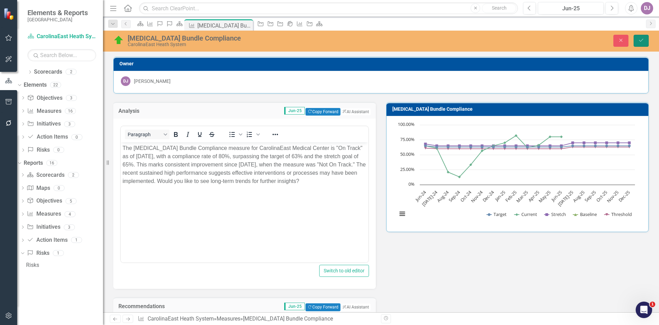
click at [644, 42] on icon "Save" at bounding box center [641, 40] width 6 height 5
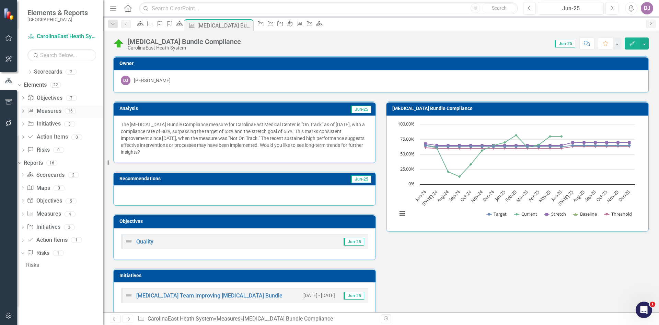
click at [57, 107] on link "Measure Measures" at bounding box center [44, 111] width 34 height 8
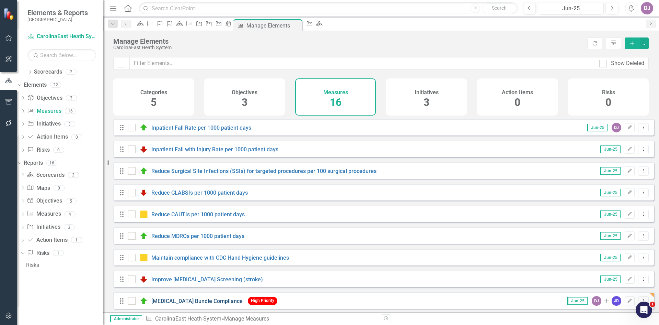
click at [165, 304] on link "[MEDICAL_DATA] Bundle Compliance" at bounding box center [196, 300] width 91 height 7
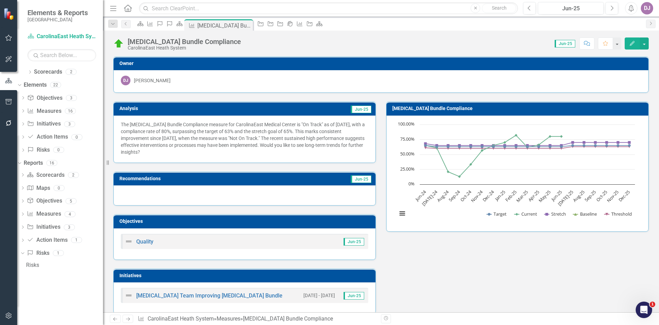
click at [165, 307] on div "[MEDICAL_DATA] Team Improving [MEDICAL_DATA] Bundle [DATE] - [DATE] Jun-25" at bounding box center [245, 297] width 262 height 31
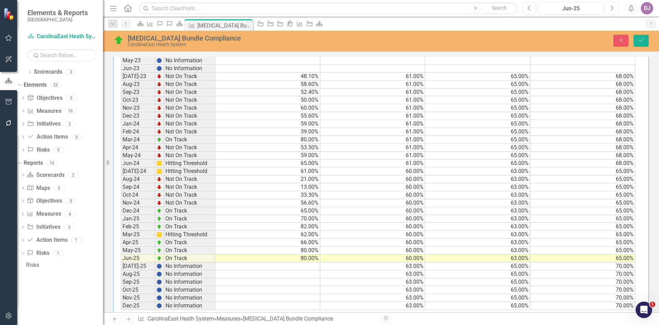
scroll to position [342, 0]
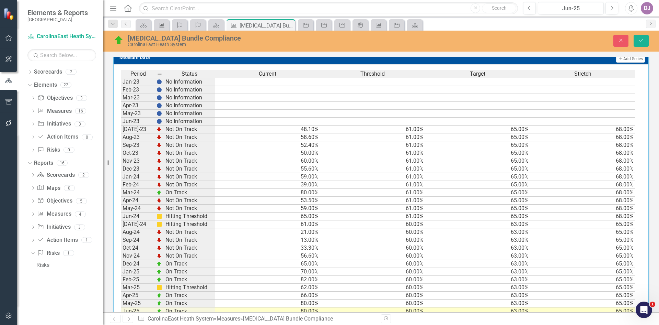
scroll to position [342, 0]
